Goal: Navigation & Orientation: Understand site structure

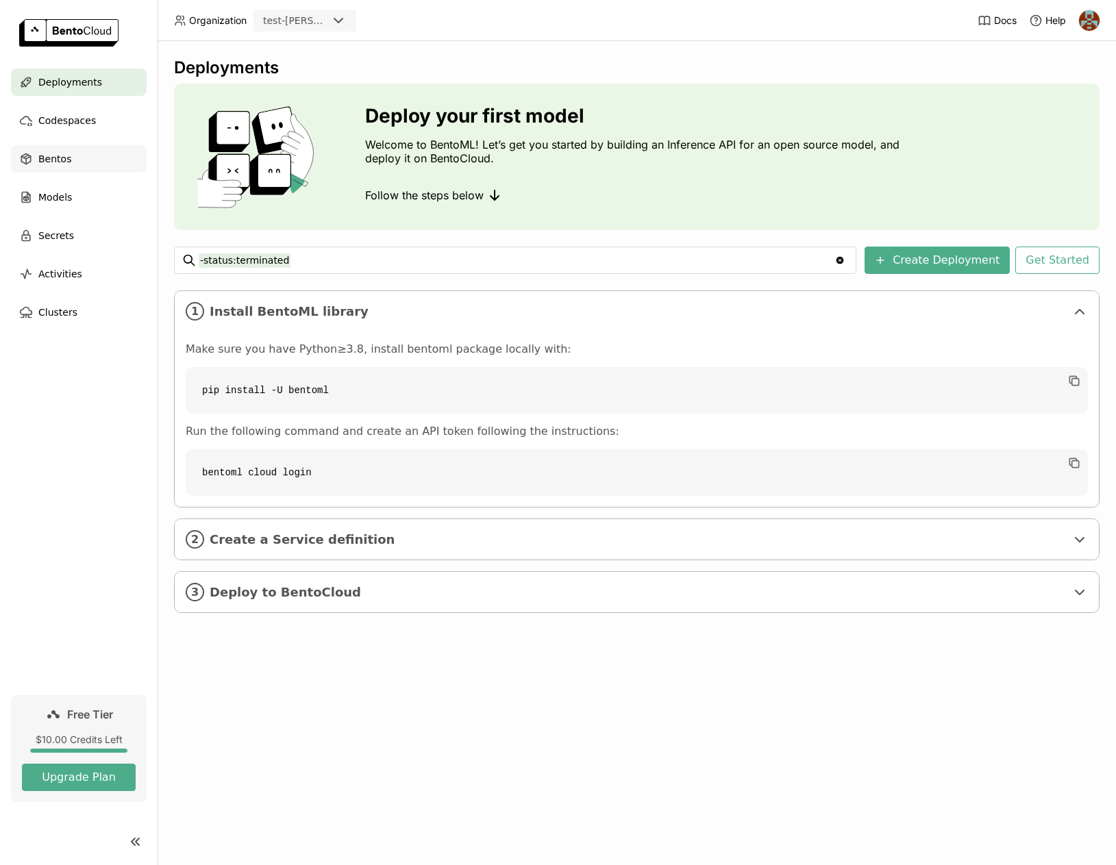
click at [52, 158] on span "Bentos" at bounding box center [54, 159] width 33 height 16
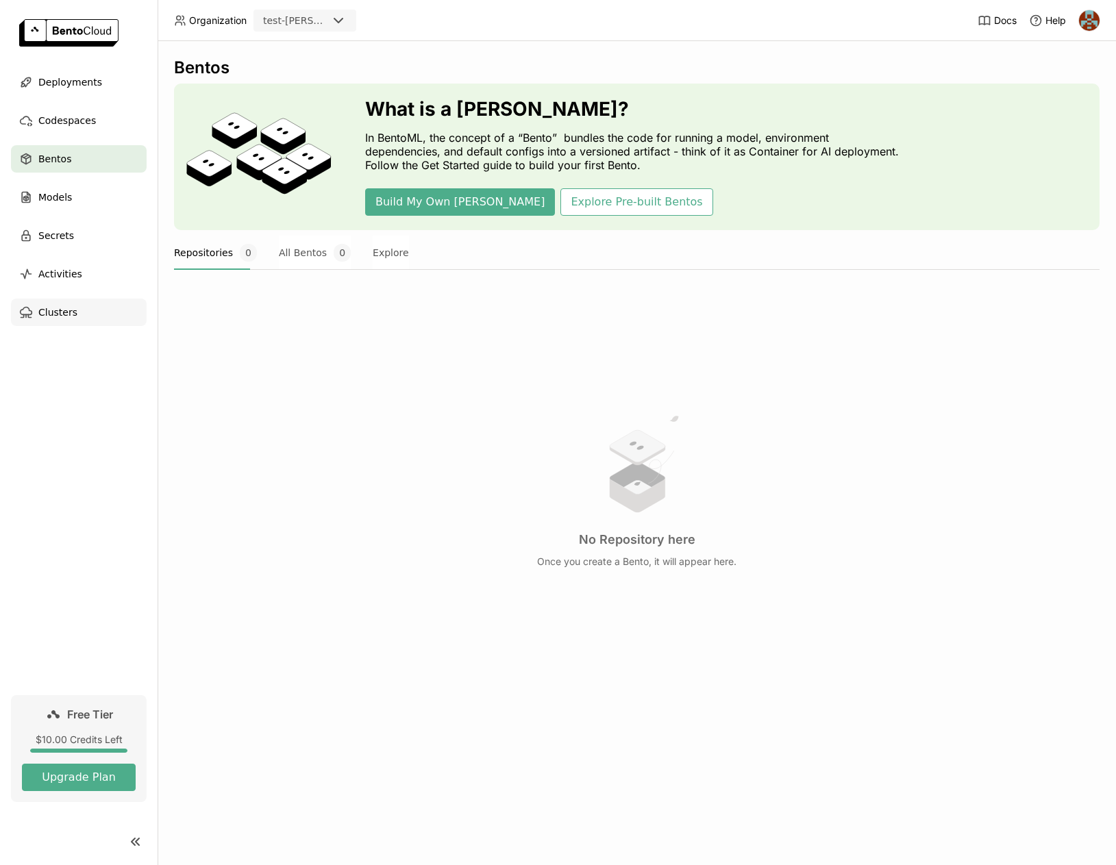
click at [65, 315] on span "Clusters" at bounding box center [57, 312] width 39 height 16
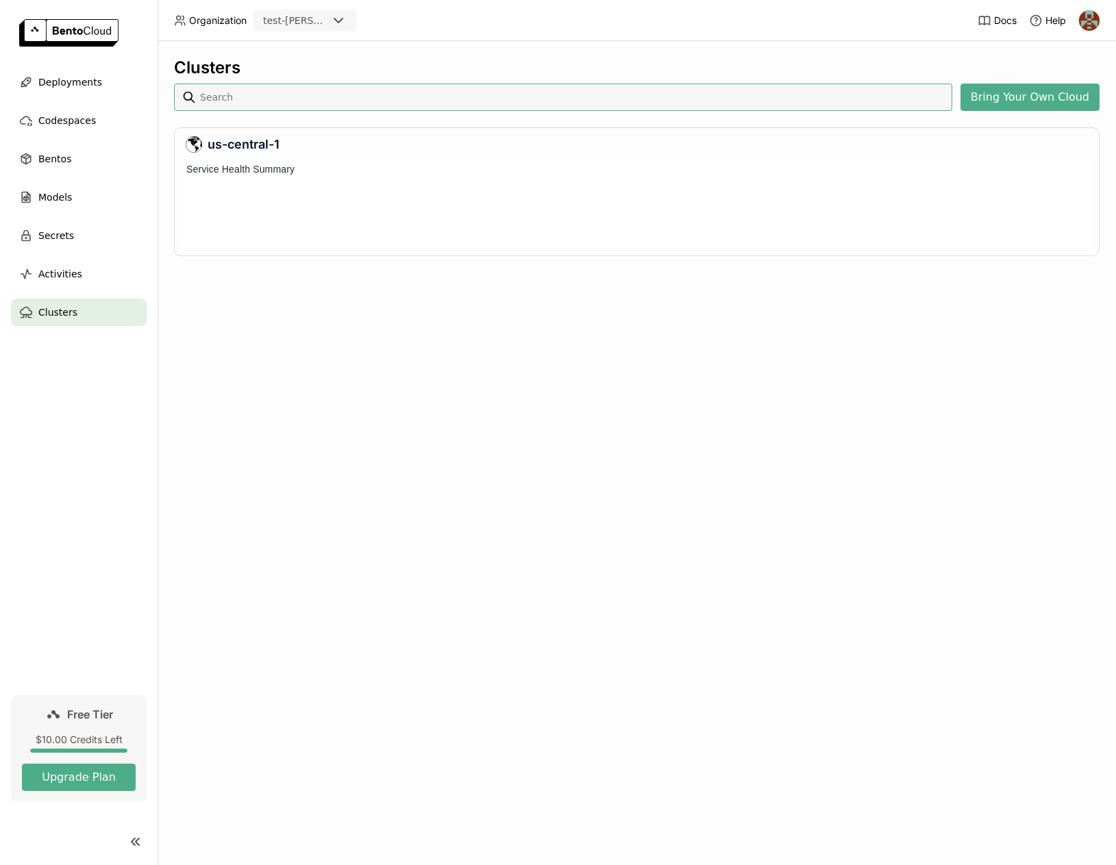
scroll to position [84, 906]
click at [49, 236] on span "Secrets" at bounding box center [56, 235] width 36 height 16
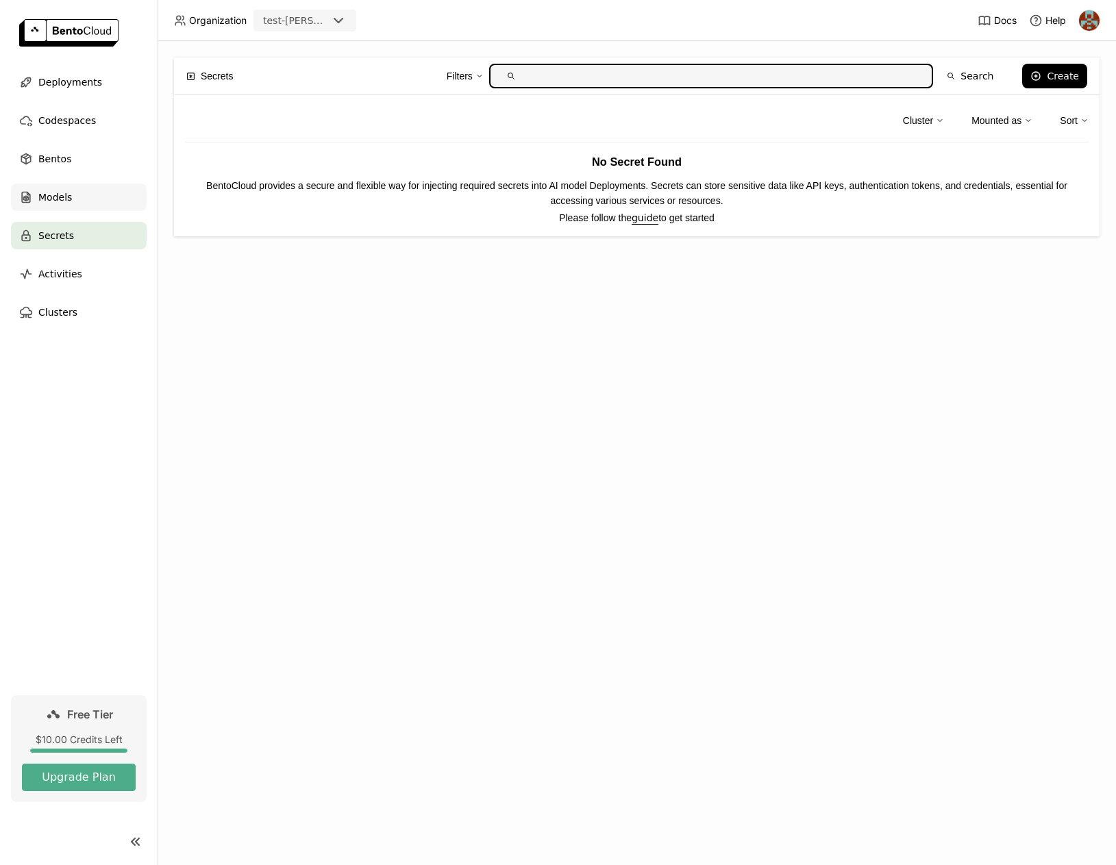
click at [61, 203] on span "Models" at bounding box center [55, 197] width 34 height 16
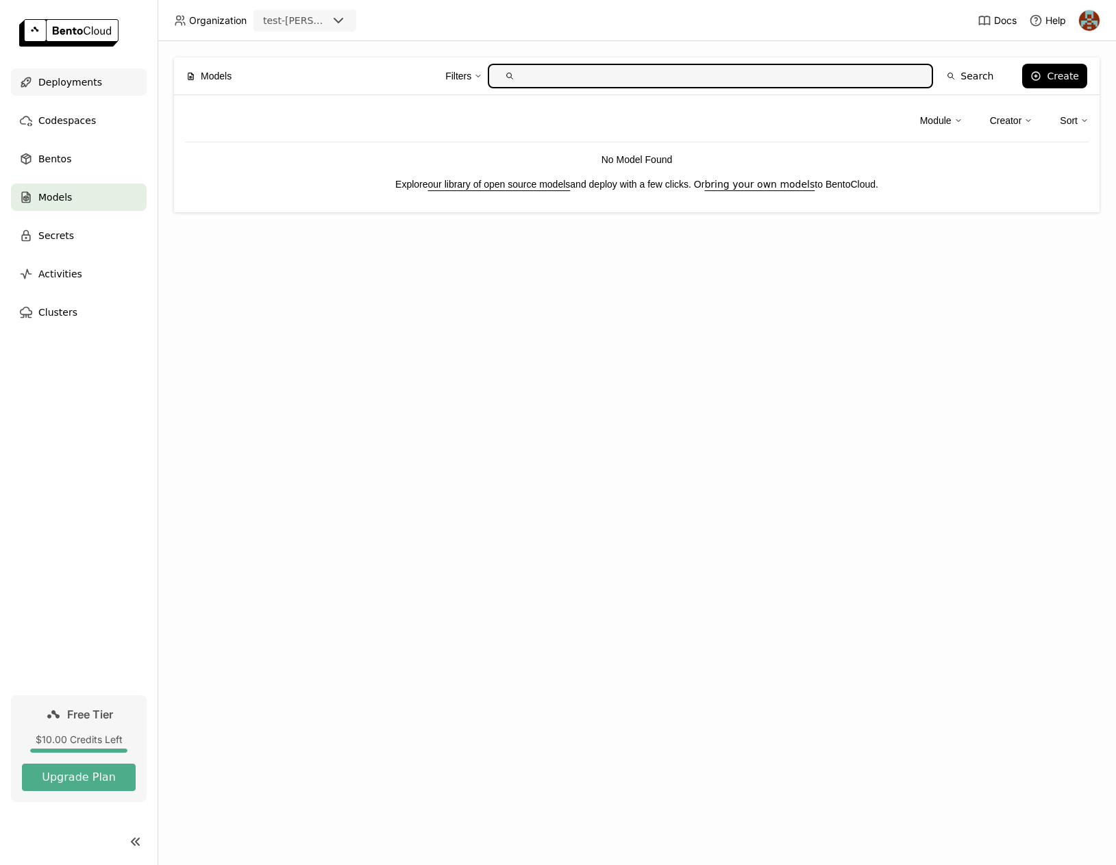
click at [87, 81] on span "Deployments" at bounding box center [70, 82] width 64 height 16
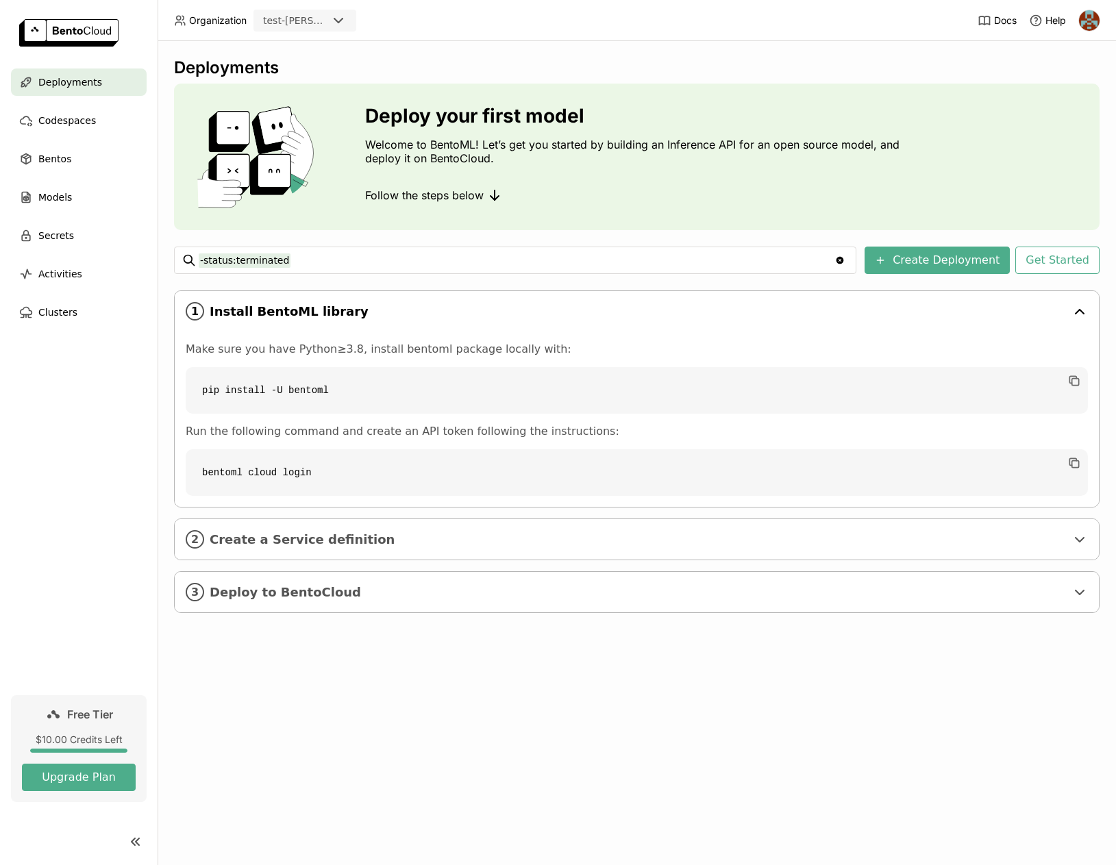
click at [629, 319] on div "1 Install BentoML library" at bounding box center [637, 311] width 924 height 40
